Goal: Information Seeking & Learning: Find specific fact

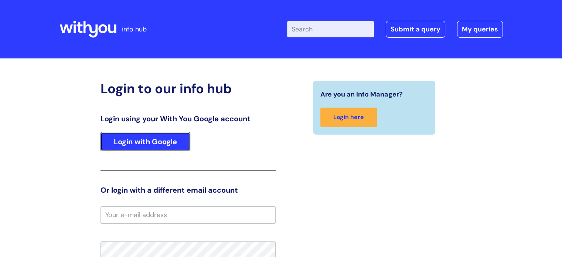
click at [170, 135] on link "Login with Google" at bounding box center [145, 141] width 90 height 19
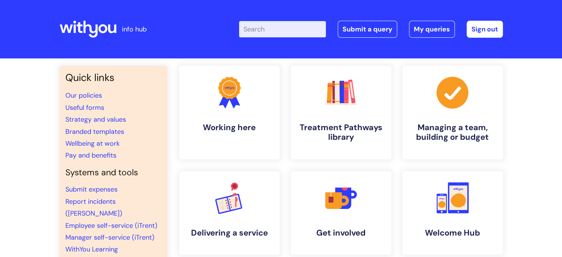
click at [275, 28] on input "Enter your search term here..." at bounding box center [282, 29] width 87 height 16
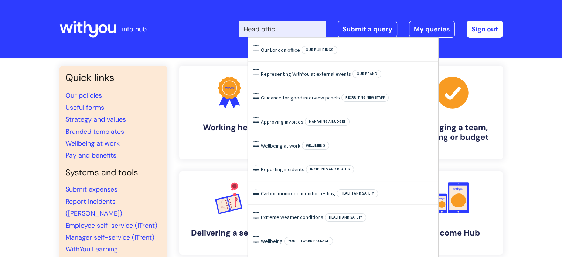
type input "Head office"
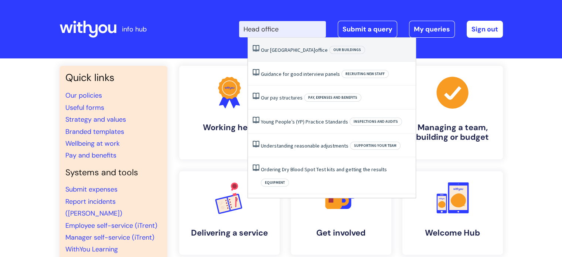
click at [267, 49] on link "Our London office" at bounding box center [294, 50] width 67 height 7
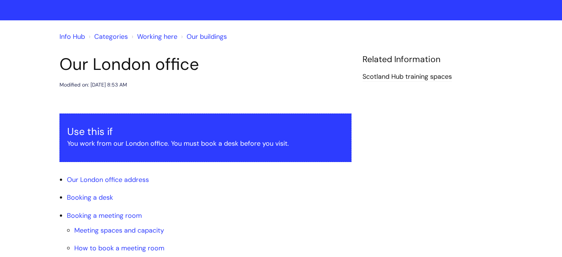
scroll to position [111, 0]
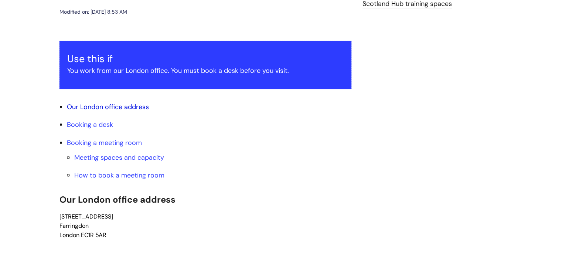
click at [106, 107] on link "Our London office address" at bounding box center [108, 106] width 82 height 9
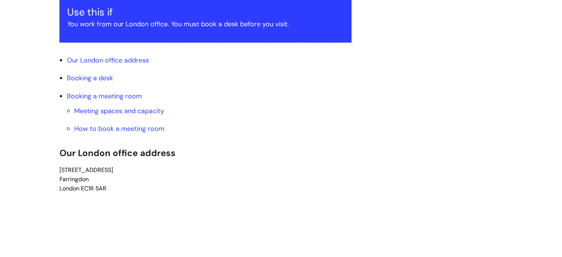
scroll to position [154, 0]
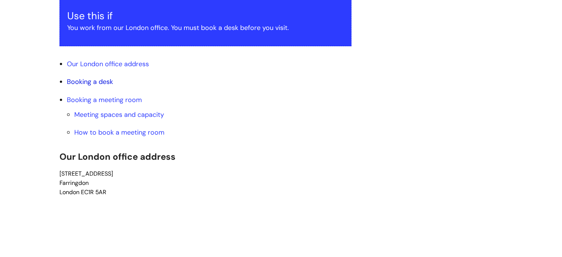
click at [100, 80] on link "Booking a desk" at bounding box center [90, 81] width 46 height 9
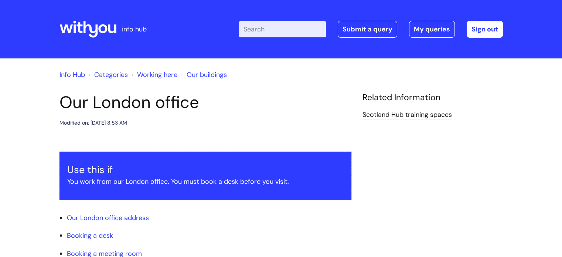
click at [287, 32] on input "Enter your search term here..." at bounding box center [282, 29] width 87 height 16
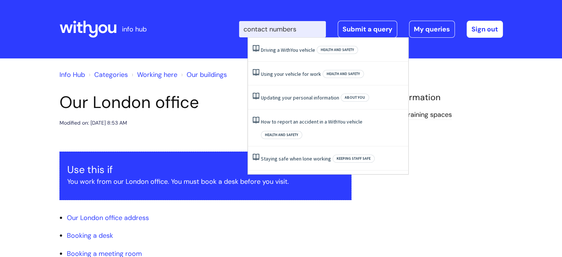
type input "contact numbers"
click button "Search" at bounding box center [0, 0] width 0 height 0
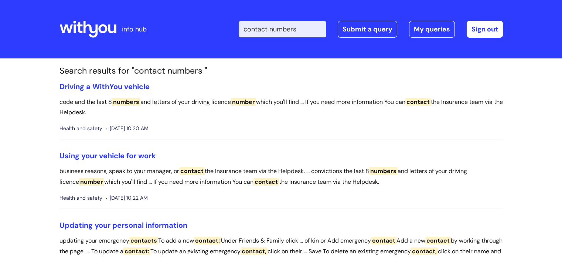
click at [317, 31] on input "contact numbers" at bounding box center [282, 29] width 87 height 16
type input "c"
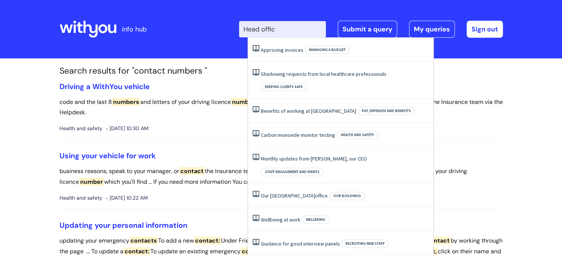
type input "Head office"
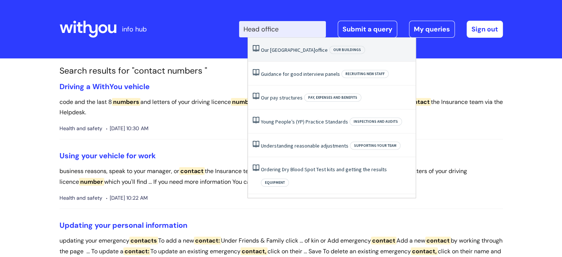
click at [277, 50] on link "Our London office" at bounding box center [294, 50] width 67 height 7
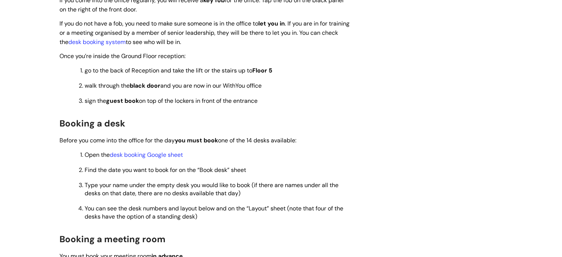
scroll to position [554, 0]
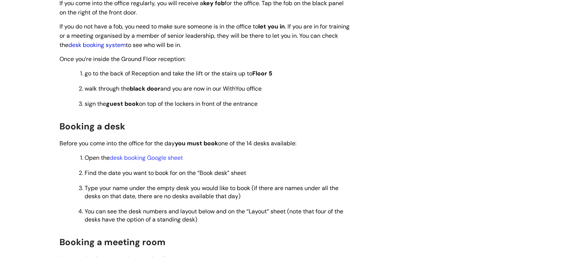
click at [126, 45] on link "desk booking system" at bounding box center [96, 45] width 57 height 8
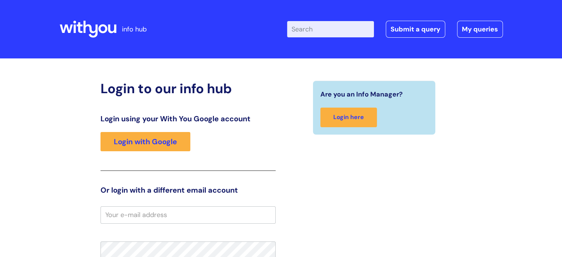
click at [342, 34] on input "Enter your search term here..." at bounding box center [330, 29] width 87 height 16
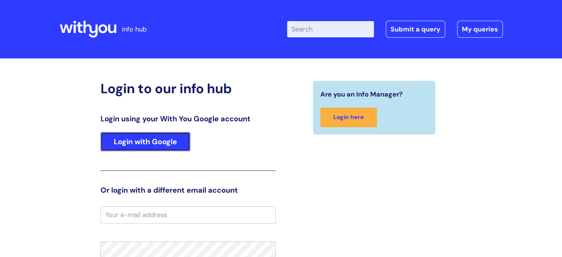
click at [157, 137] on link "Login with Google" at bounding box center [145, 141] width 90 height 19
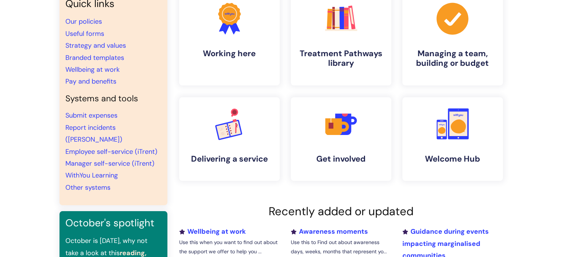
scroll to position [37, 0]
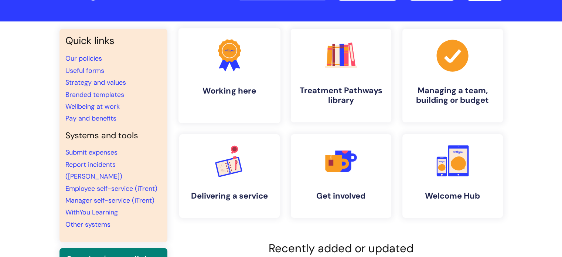
click at [227, 86] on h4 "Working here" at bounding box center [229, 91] width 90 height 10
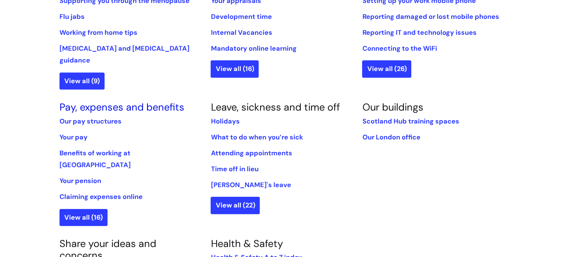
scroll to position [369, 0]
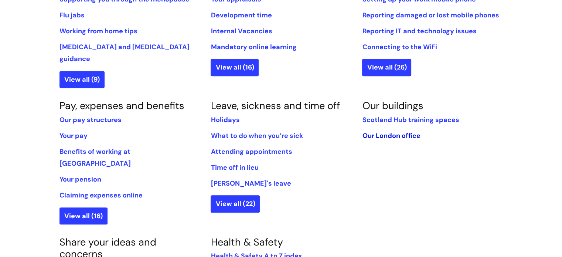
click at [402, 131] on link "Our London office" at bounding box center [391, 135] width 58 height 9
